Goal: Information Seeking & Learning: Learn about a topic

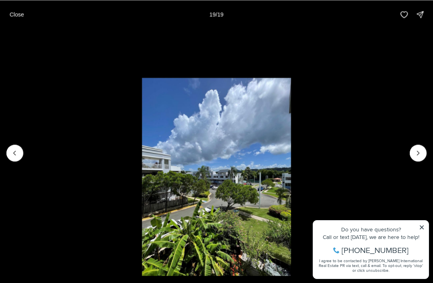
click at [408, 154] on li "19 of 19" at bounding box center [216, 153] width 433 height 248
click at [418, 156] on div at bounding box center [418, 153] width 17 height 17
click at [416, 157] on div at bounding box center [418, 153] width 17 height 17
click at [425, 227] on li "19 of 19" at bounding box center [216, 153] width 433 height 248
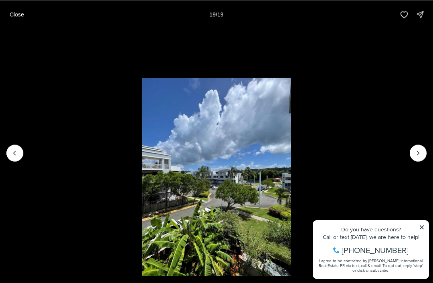
click at [421, 229] on li "19 of 19" at bounding box center [216, 153] width 433 height 248
click at [420, 229] on li "19 of 19" at bounding box center [216, 153] width 433 height 248
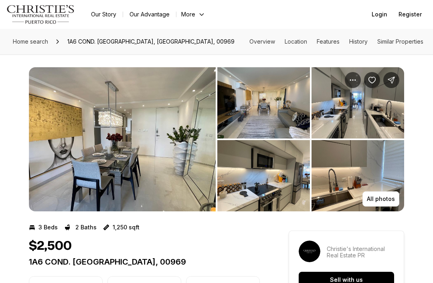
click at [386, 195] on button "All photos" at bounding box center [380, 199] width 37 height 15
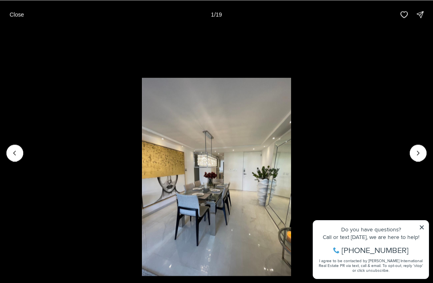
click at [429, 228] on li "1 of 19" at bounding box center [216, 153] width 433 height 248
click at [421, 155] on icon "Next slide" at bounding box center [418, 153] width 8 height 8
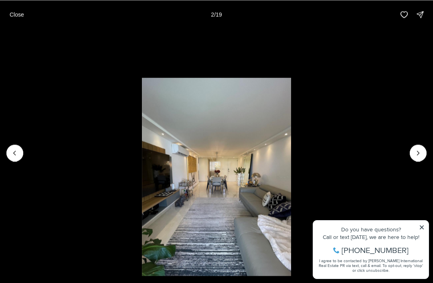
click at [8, 150] on button "Previous slide" at bounding box center [14, 153] width 17 height 17
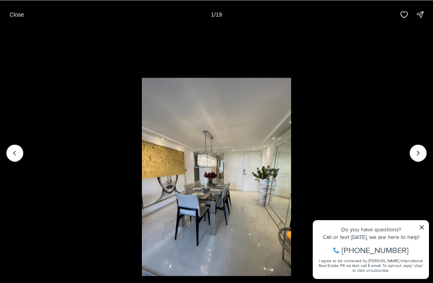
click at [427, 233] on li "1 of 19" at bounding box center [216, 153] width 433 height 248
click at [421, 227] on li "1 of 19" at bounding box center [216, 153] width 433 height 248
click at [430, 154] on li "1 of 19" at bounding box center [216, 153] width 433 height 248
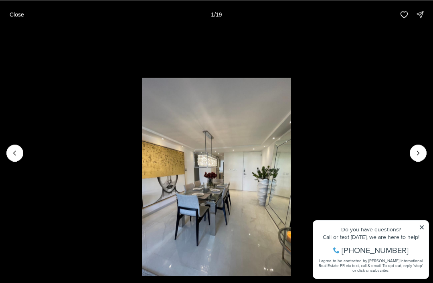
click at [428, 148] on li "1 of 19" at bounding box center [216, 153] width 433 height 248
click at [419, 147] on button "Next slide" at bounding box center [418, 153] width 17 height 17
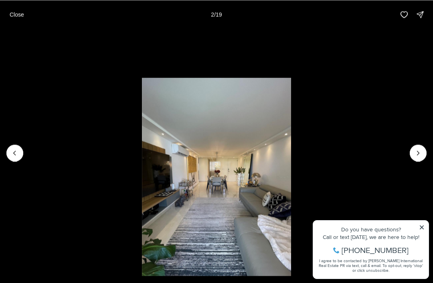
click at [421, 156] on icon "Next slide" at bounding box center [418, 153] width 8 height 8
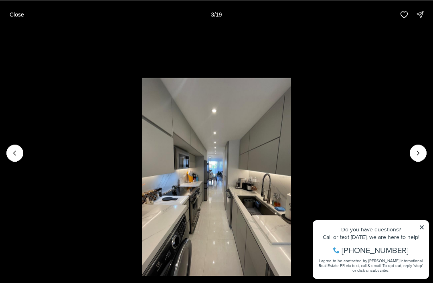
click at [421, 155] on icon "Next slide" at bounding box center [418, 153] width 8 height 8
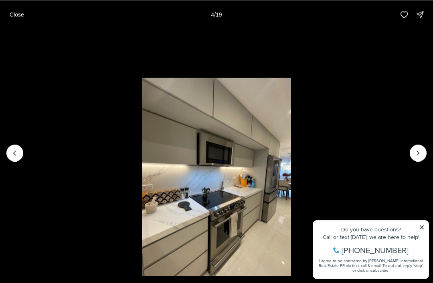
click at [428, 152] on li "4 of 19" at bounding box center [216, 153] width 433 height 248
click at [419, 162] on li "4 of 19" at bounding box center [216, 153] width 433 height 248
click at [420, 153] on icon "Next slide" at bounding box center [418, 153] width 8 height 8
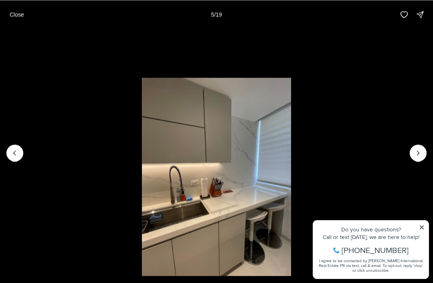
click at [425, 150] on button "Next slide" at bounding box center [418, 153] width 17 height 17
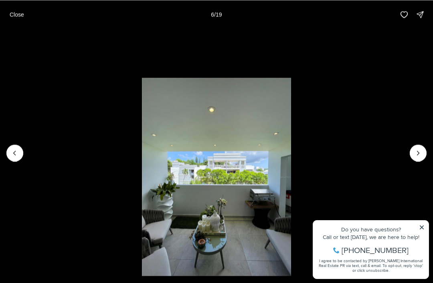
click at [427, 155] on li "6 of 19" at bounding box center [216, 153] width 433 height 248
click at [428, 156] on li "6 of 19" at bounding box center [216, 153] width 433 height 248
click at [422, 151] on icon "Next slide" at bounding box center [418, 153] width 8 height 8
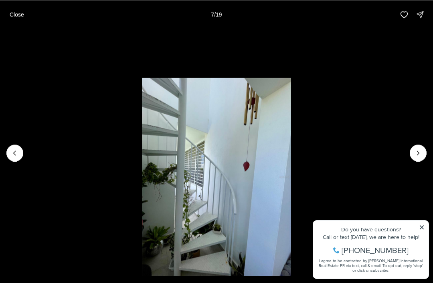
click at [428, 156] on li "7 of 19" at bounding box center [216, 153] width 433 height 248
click at [430, 152] on li "7 of 19" at bounding box center [216, 153] width 433 height 248
click at [427, 152] on li "7 of 19" at bounding box center [216, 153] width 433 height 248
click at [429, 156] on li "7 of 19" at bounding box center [216, 153] width 433 height 248
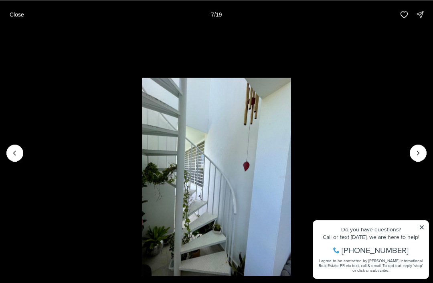
click at [427, 151] on li "7 of 19" at bounding box center [216, 153] width 433 height 248
click at [418, 226] on li "7 of 19" at bounding box center [216, 153] width 433 height 248
click at [423, 227] on li "7 of 19" at bounding box center [216, 153] width 433 height 248
click at [422, 228] on li "7 of 19" at bounding box center [216, 153] width 433 height 248
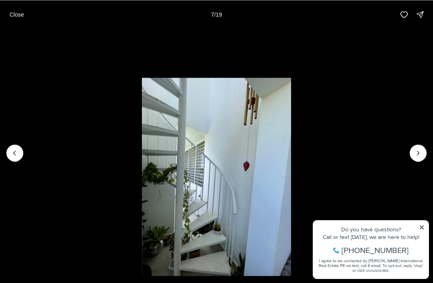
click at [416, 150] on icon "Next slide" at bounding box center [418, 153] width 8 height 8
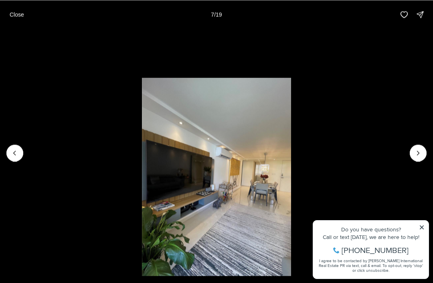
click at [415, 150] on icon "Next slide" at bounding box center [418, 153] width 8 height 8
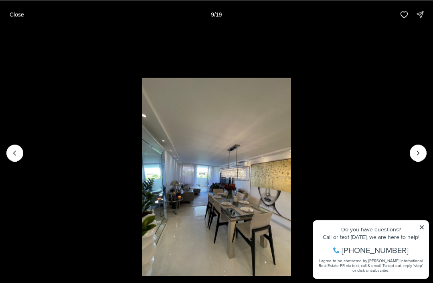
click at [19, 143] on li "9 of 19" at bounding box center [216, 153] width 433 height 248
click at [20, 147] on button "Previous slide" at bounding box center [14, 153] width 17 height 17
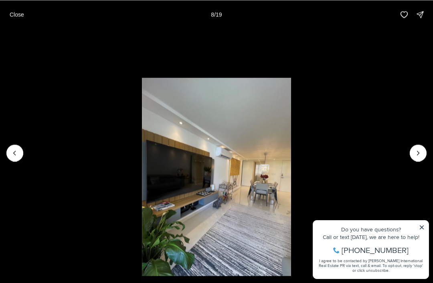
click at [413, 159] on button "Next slide" at bounding box center [418, 153] width 17 height 17
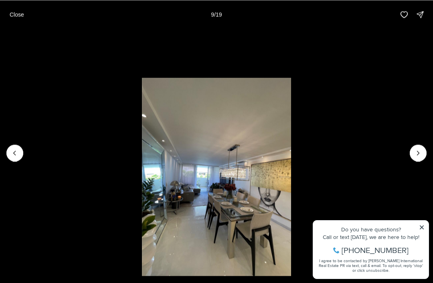
click at [417, 152] on icon "Next slide" at bounding box center [418, 153] width 8 height 8
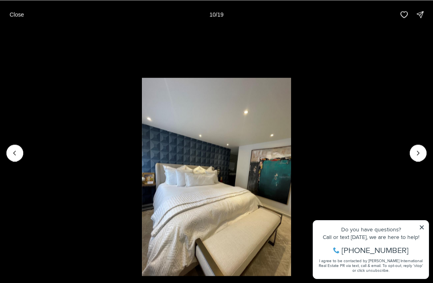
click at [421, 152] on icon "Next slide" at bounding box center [418, 153] width 8 height 8
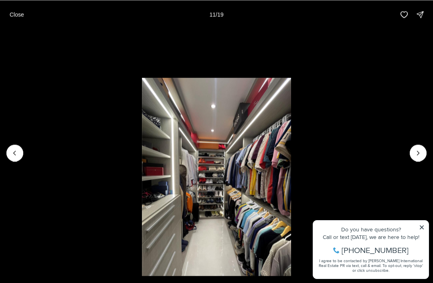
click at [422, 151] on icon "Next slide" at bounding box center [418, 153] width 8 height 8
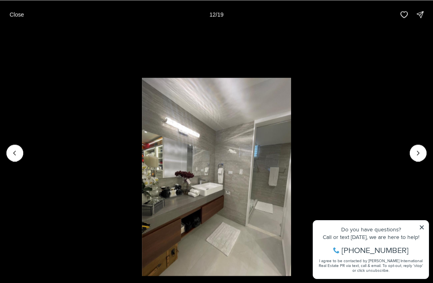
click at [417, 154] on icon "Next slide" at bounding box center [418, 153] width 8 height 8
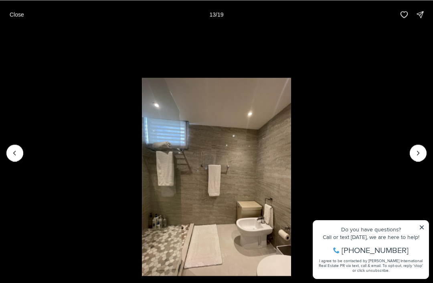
click at [421, 153] on icon "Next slide" at bounding box center [418, 153] width 8 height 8
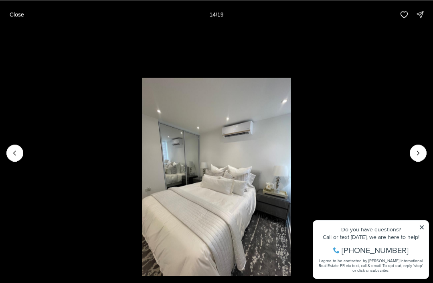
click at [421, 152] on icon "Next slide" at bounding box center [418, 153] width 8 height 8
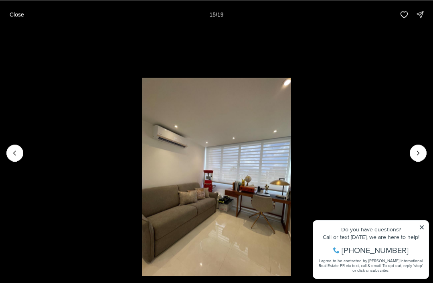
click at [421, 150] on icon "Next slide" at bounding box center [418, 153] width 8 height 8
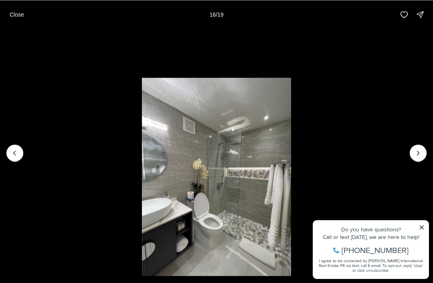
click at [429, 152] on li "16 of 19" at bounding box center [216, 153] width 433 height 248
click at [429, 150] on li "16 of 19" at bounding box center [216, 153] width 433 height 248
click at [421, 151] on icon "Next slide" at bounding box center [418, 153] width 8 height 8
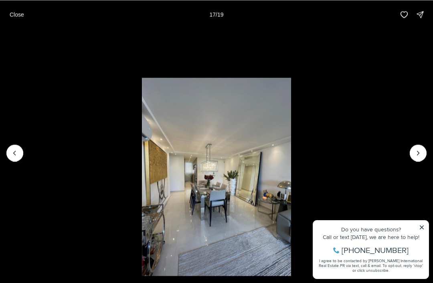
click at [428, 150] on li "17 of 19" at bounding box center [216, 153] width 433 height 248
click at [428, 149] on li "17 of 19" at bounding box center [216, 153] width 433 height 248
click at [430, 152] on li "17 of 19" at bounding box center [216, 153] width 433 height 248
click at [419, 149] on icon "Next slide" at bounding box center [418, 153] width 8 height 8
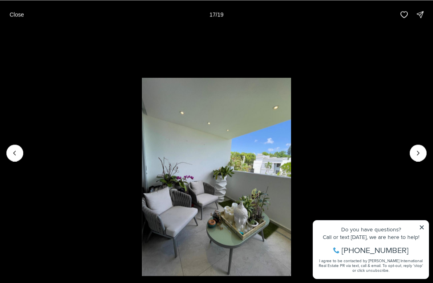
click at [419, 150] on icon "Next slide" at bounding box center [418, 153] width 8 height 8
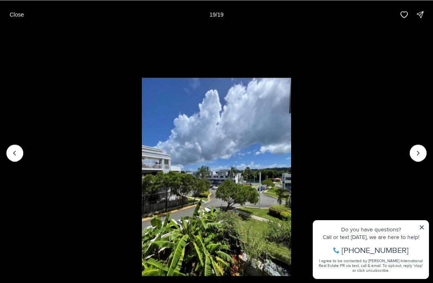
click at [432, 145] on li "19 of 19" at bounding box center [216, 153] width 433 height 248
click at [429, 39] on li "19 of 19" at bounding box center [216, 153] width 433 height 248
